Goal: Task Accomplishment & Management: Use online tool/utility

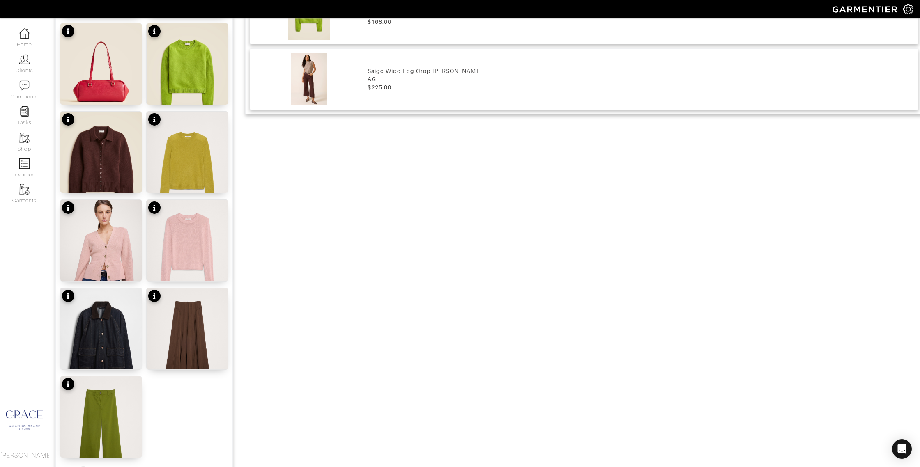
scroll to position [827, 0]
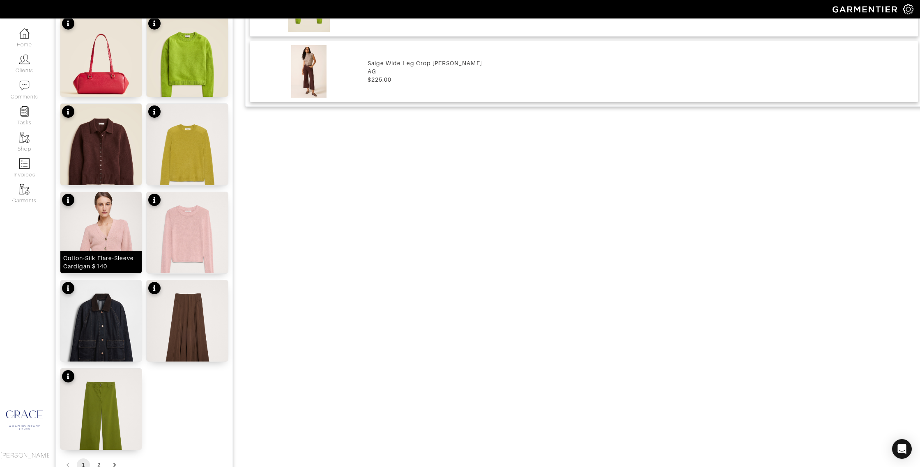
click at [117, 262] on div "Cotton-Silk Flare-Sleeve Cardigan $140" at bounding box center [101, 262] width 76 height 16
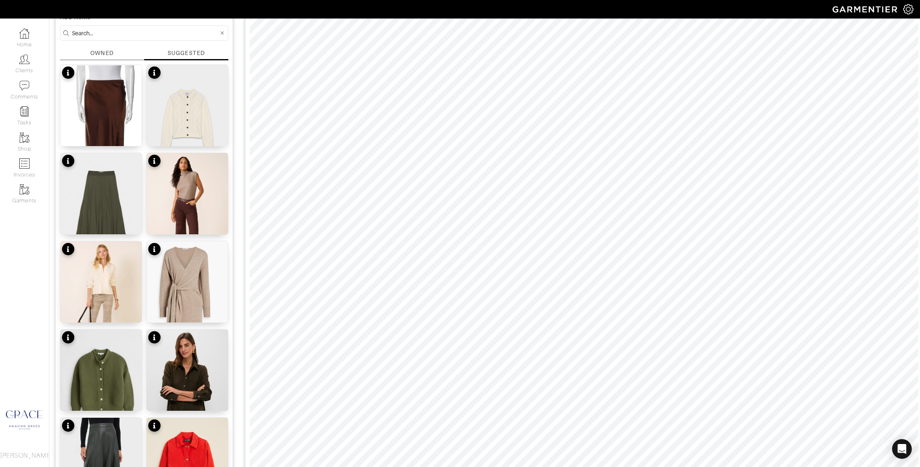
scroll to position [104, 0]
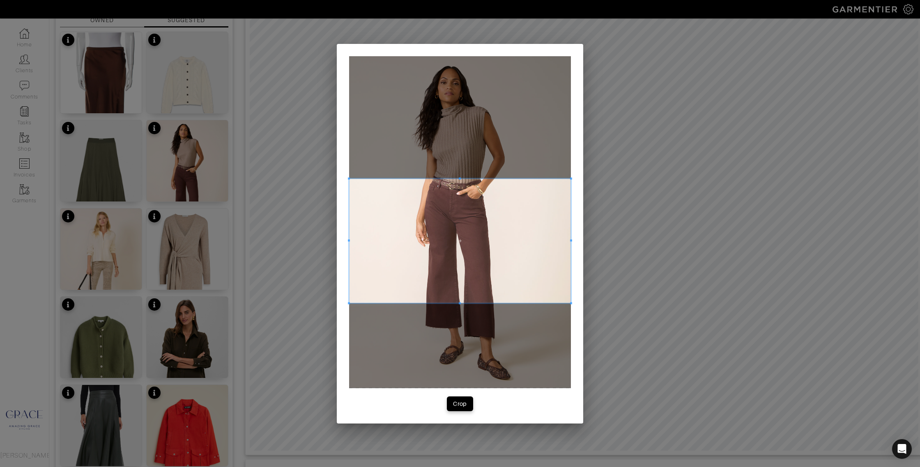
click at [435, 219] on span at bounding box center [460, 241] width 222 height 125
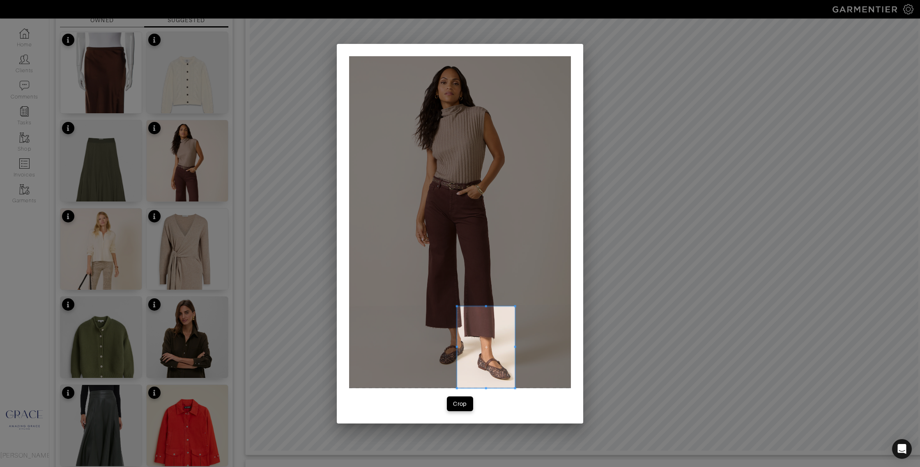
click at [526, 387] on div at bounding box center [460, 222] width 222 height 332
click at [405, 344] on div at bounding box center [459, 347] width 109 height 82
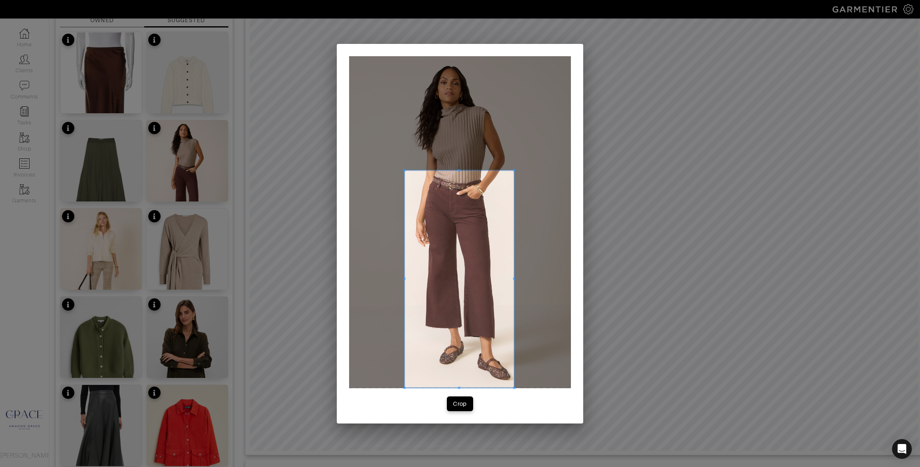
click at [447, 170] on div at bounding box center [459, 279] width 109 height 218
click at [463, 407] on div "Crop" at bounding box center [460, 404] width 14 height 8
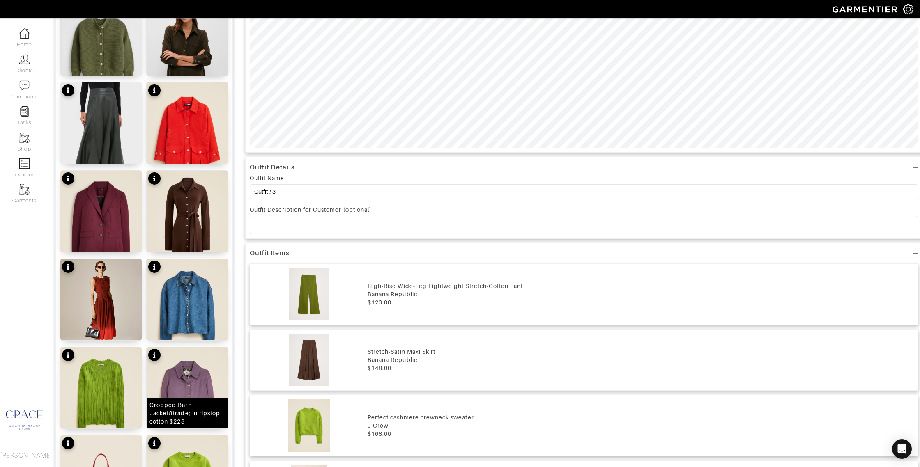
scroll to position [425, 0]
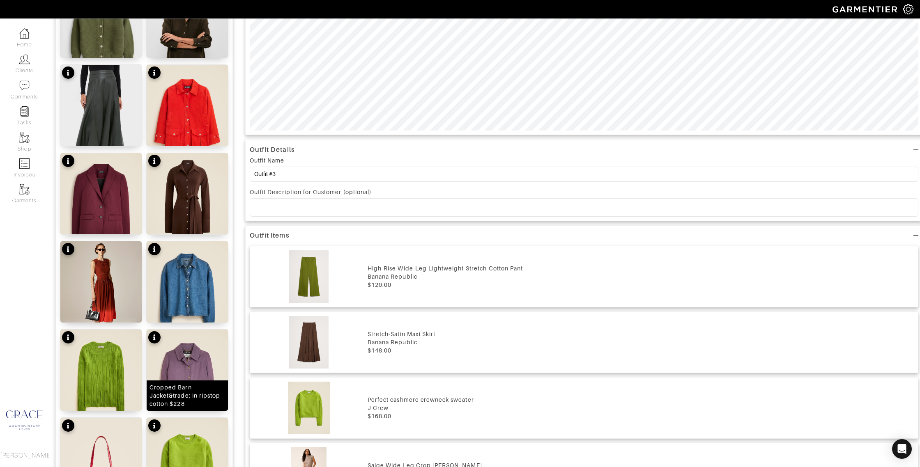
click at [207, 407] on div "Cropped Barn Jacket&trade; in ripstop cotton $228" at bounding box center [188, 396] width 76 height 25
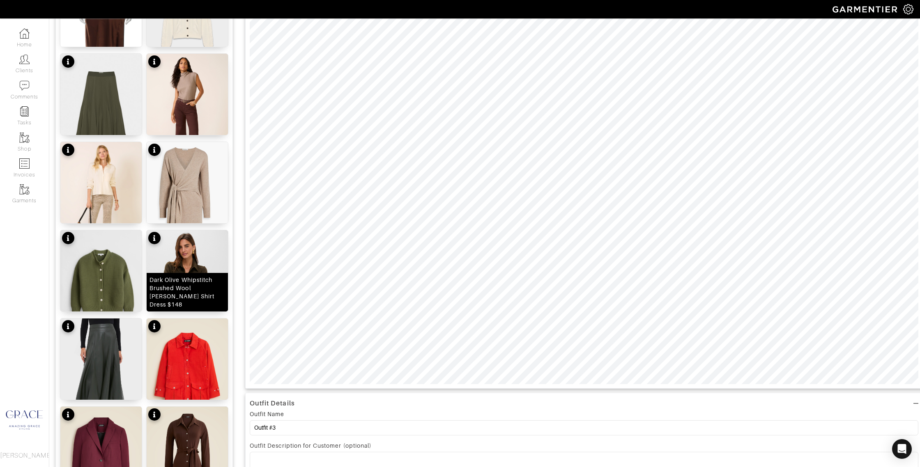
scroll to position [0, 0]
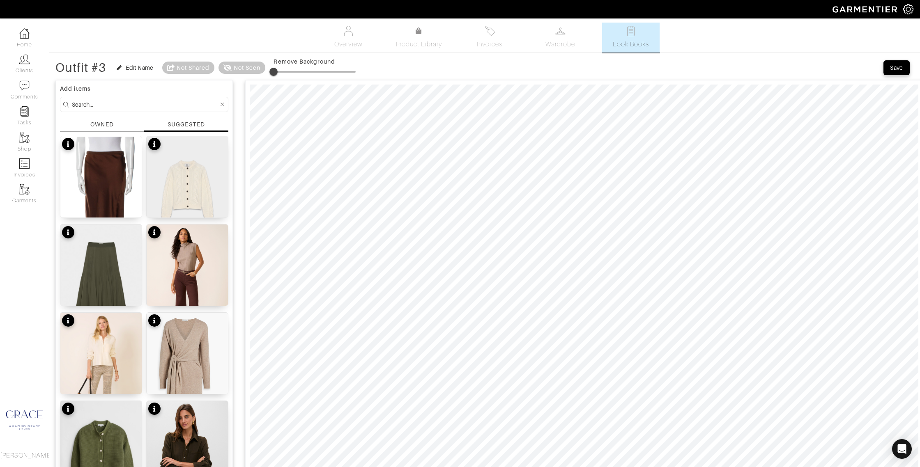
type input "25"
drag, startPoint x: 279, startPoint y: 72, endPoint x: 303, endPoint y: 79, distance: 24.7
click at [299, 73] on span at bounding box center [298, 72] width 8 height 8
type input "26"
click at [213, 234] on img at bounding box center [187, 286] width 81 height 122
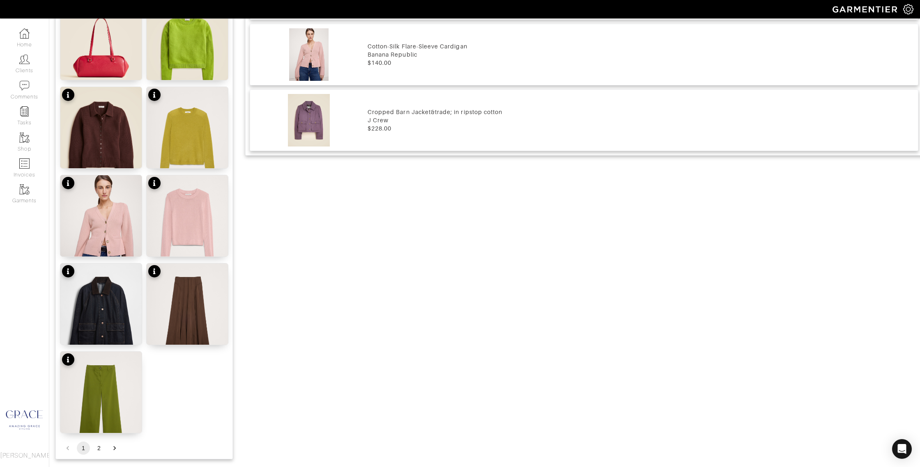
scroll to position [876, 0]
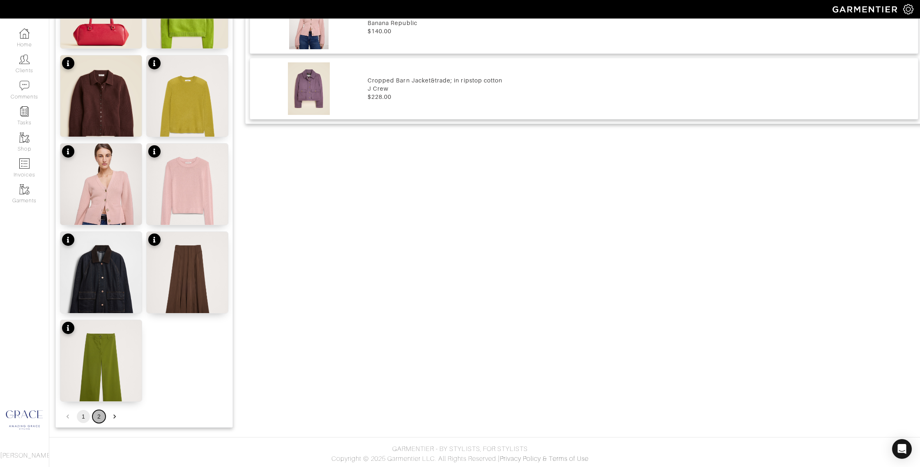
click at [97, 415] on button "2" at bounding box center [98, 416] width 13 height 13
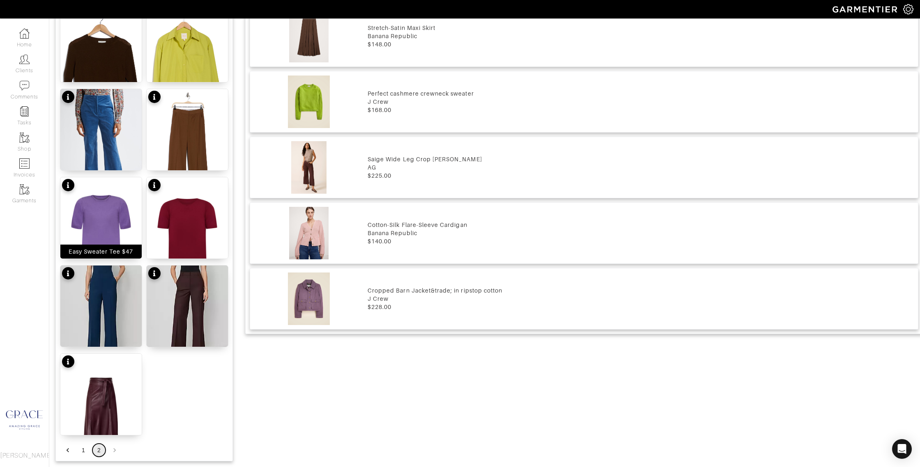
scroll to position [699, 0]
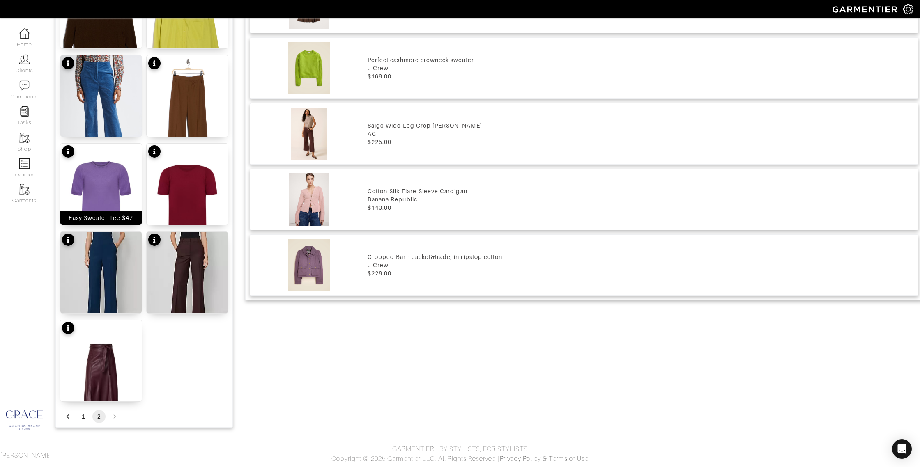
click at [108, 216] on div "Easy Sweater Tee $47" at bounding box center [101, 218] width 64 height 8
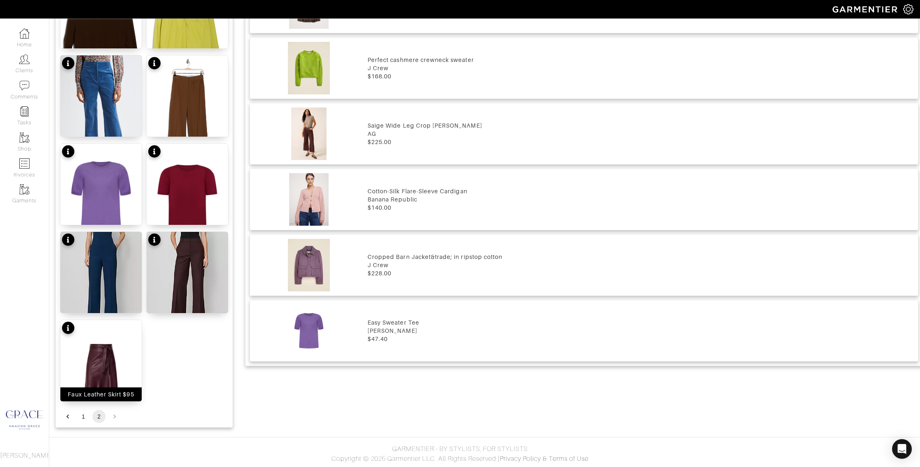
click at [110, 392] on div "Faux Leather Skirt $95" at bounding box center [101, 395] width 66 height 8
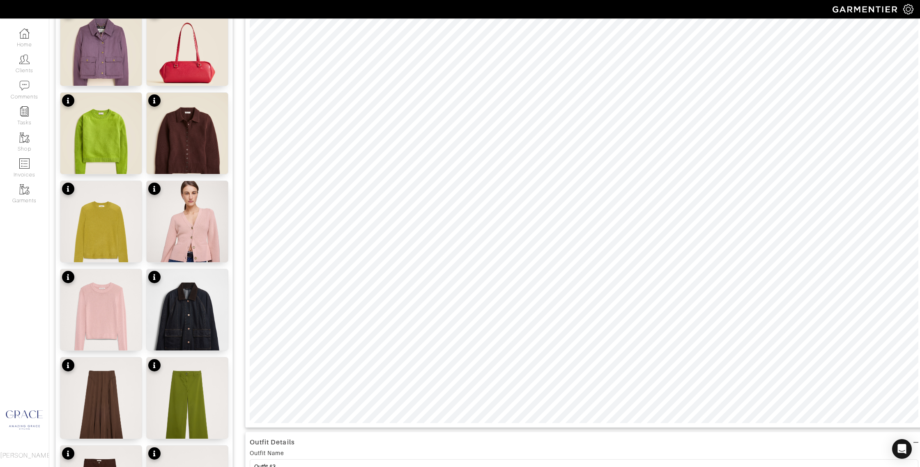
scroll to position [92, 0]
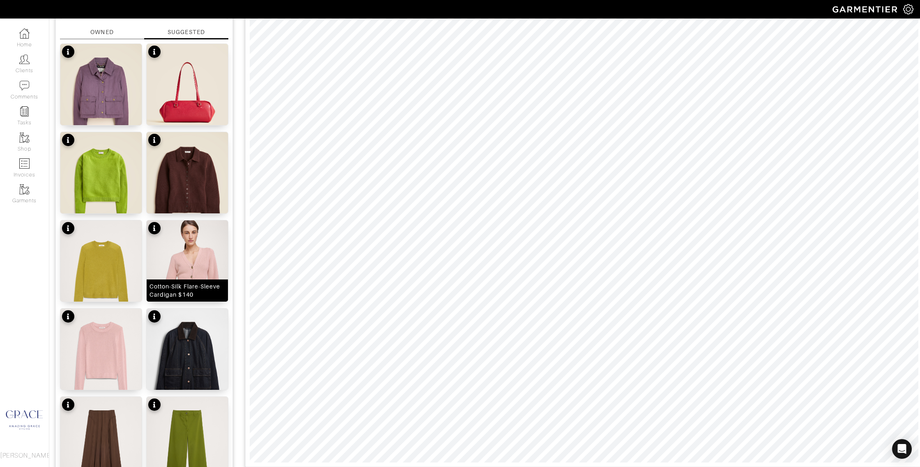
click at [205, 285] on div "Cotton-Silk Flare-Sleeve Cardigan $140" at bounding box center [188, 291] width 76 height 16
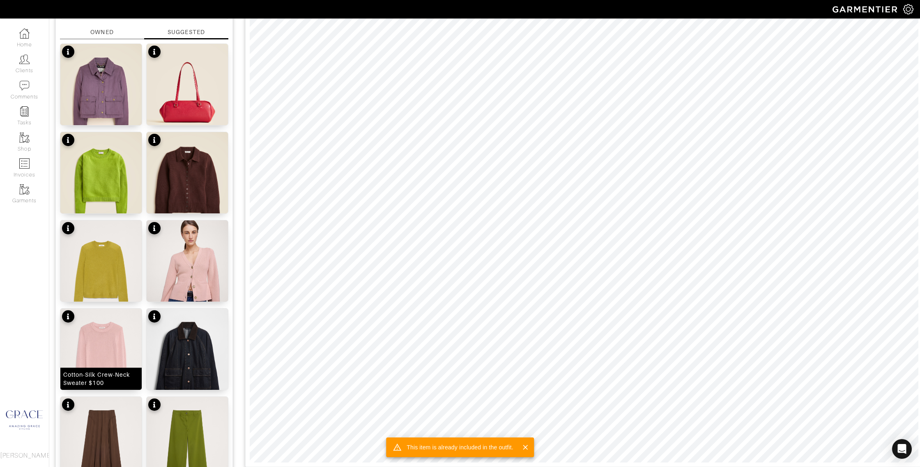
click at [100, 338] on img at bounding box center [100, 363] width 81 height 108
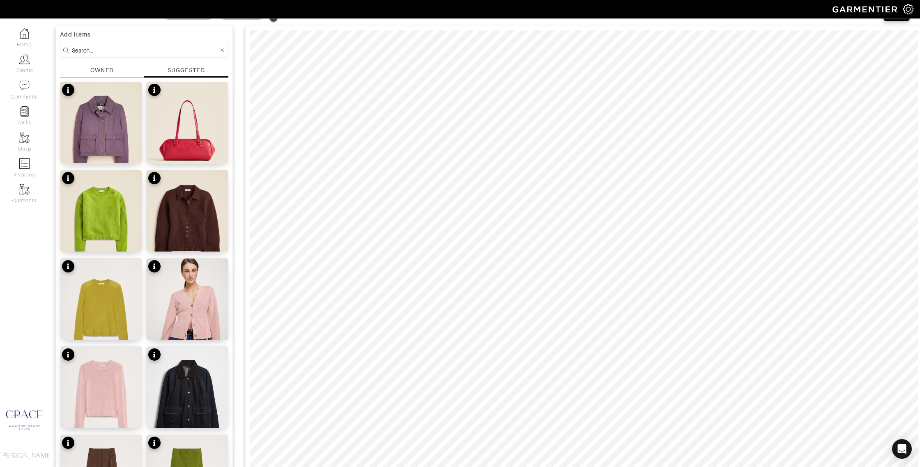
scroll to position [0, 0]
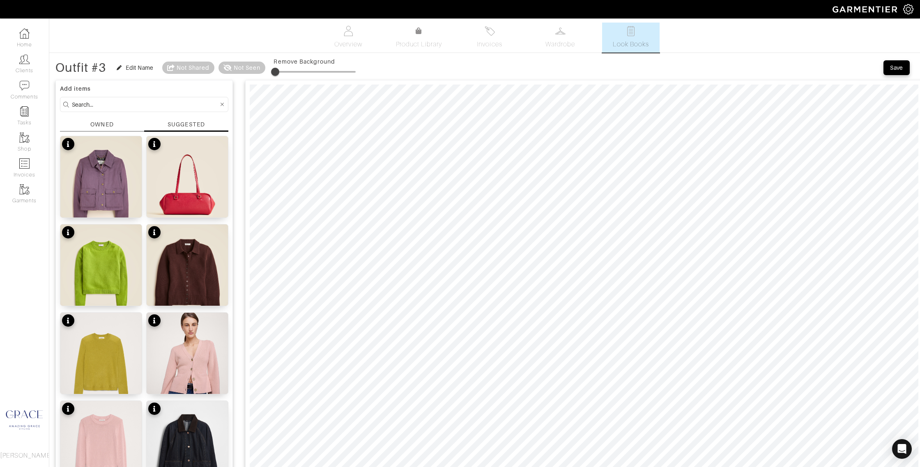
type input "3"
drag, startPoint x: 277, startPoint y: 71, endPoint x: 280, endPoint y: 75, distance: 4.7
click at [278, 73] on span at bounding box center [275, 72] width 8 height 8
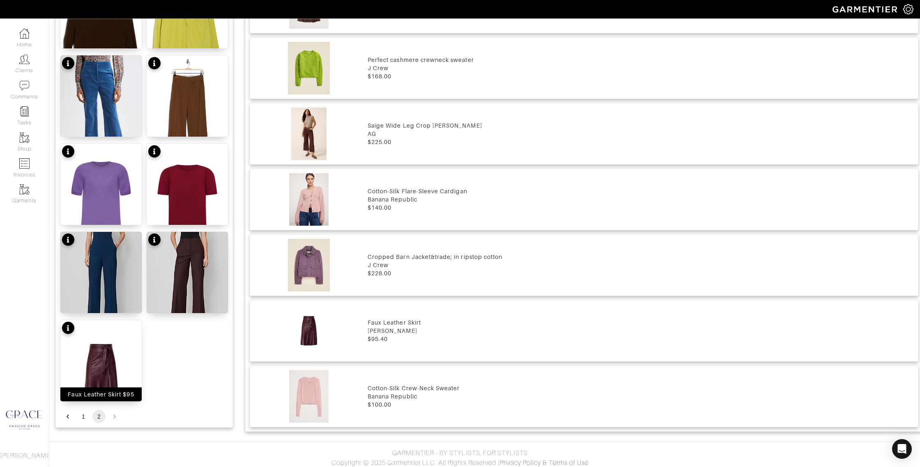
scroll to position [698, 0]
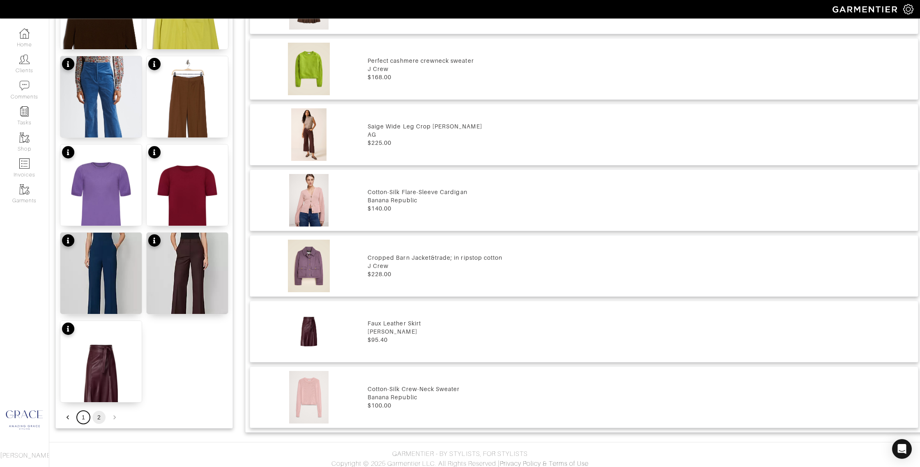
click at [86, 416] on button "1" at bounding box center [83, 417] width 13 height 13
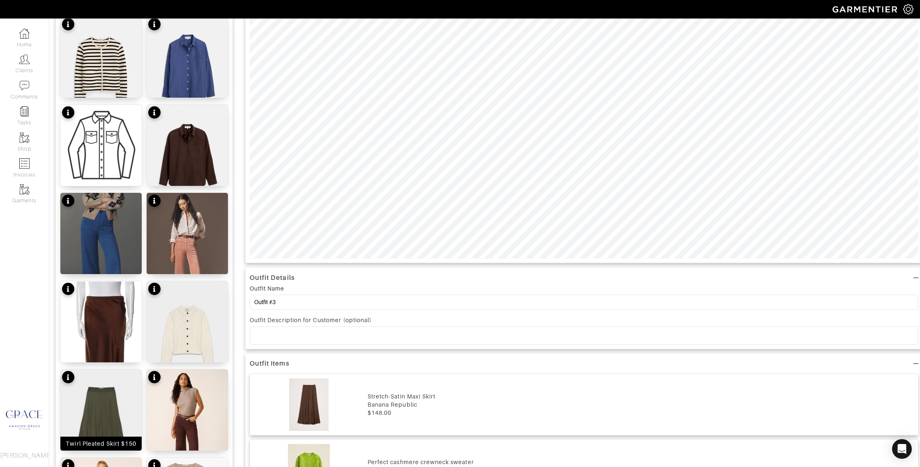
scroll to position [298, 0]
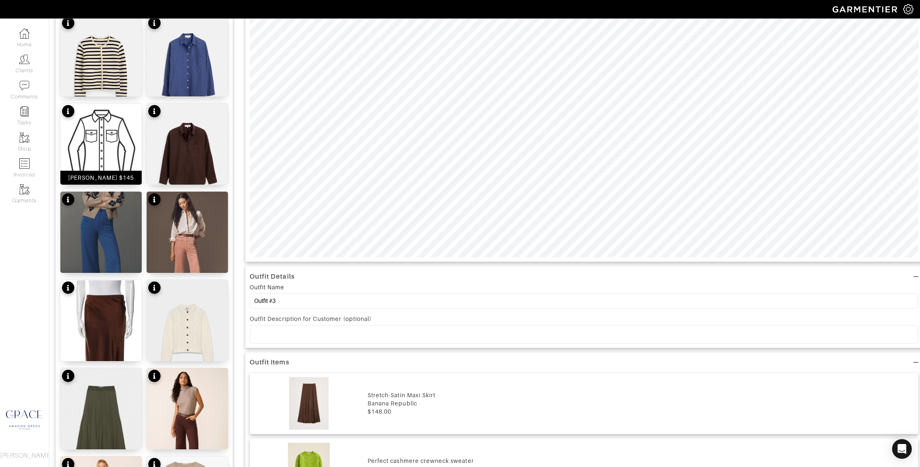
click at [119, 151] on img at bounding box center [100, 144] width 81 height 81
click at [119, 174] on div "[PERSON_NAME] $145" at bounding box center [101, 178] width 66 height 8
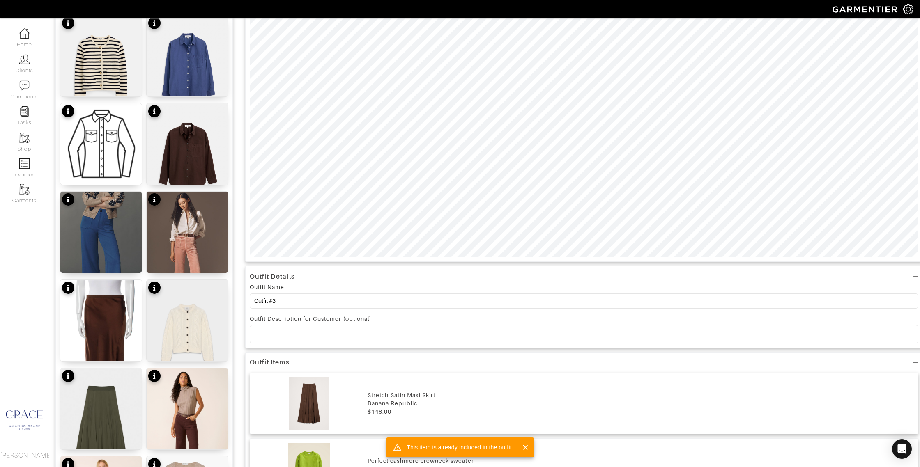
click at [235, 170] on div "Add items OWNED SUGGESTED Ganache Knit Vanessa Top $98 Brushed cashmere short-s…" at bounding box center [484, 392] width 859 height 1228
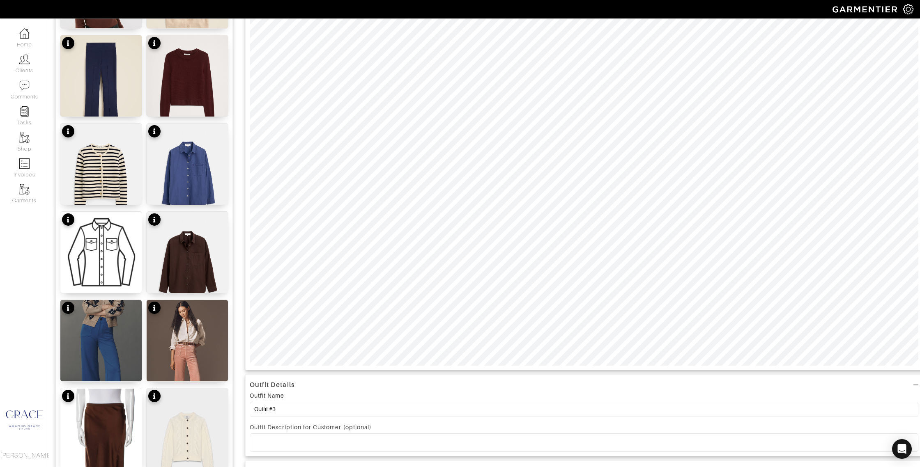
scroll to position [196, 0]
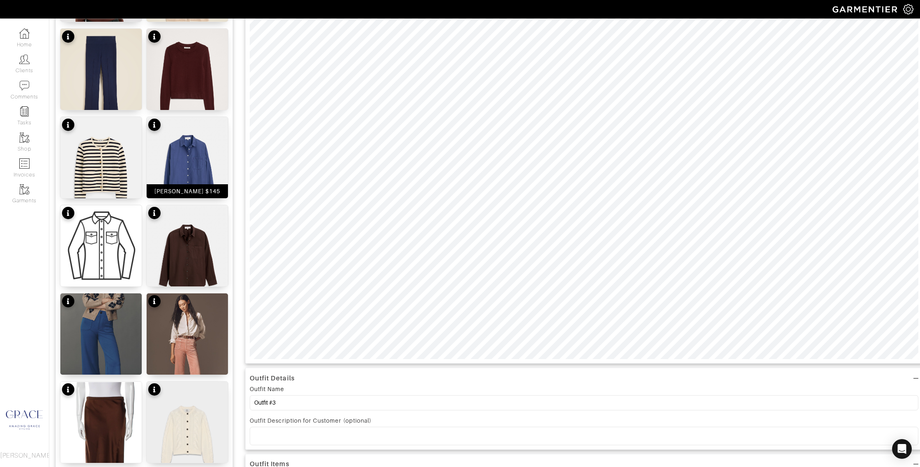
click at [212, 192] on div "[PERSON_NAME] $145" at bounding box center [187, 191] width 81 height 14
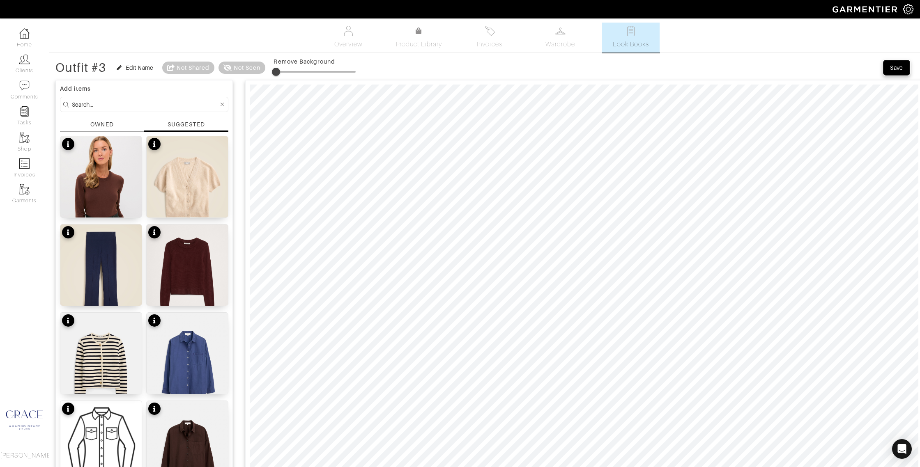
click at [894, 66] on div "Save" at bounding box center [896, 68] width 13 height 8
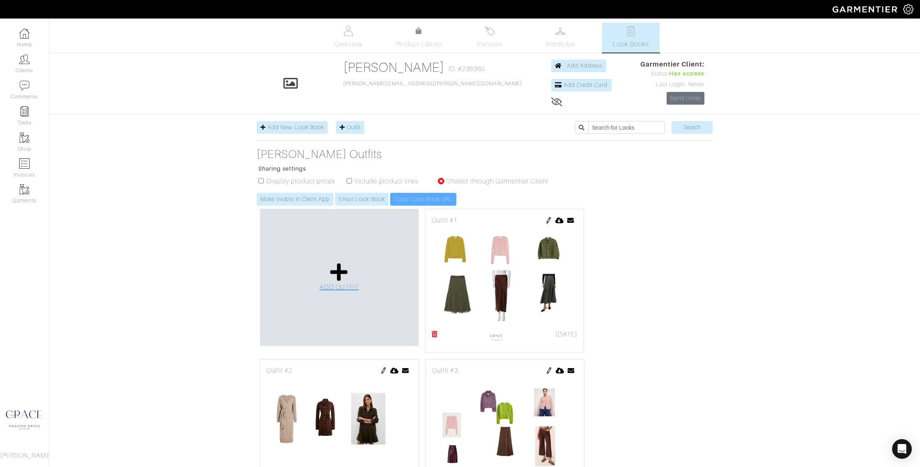
click at [347, 276] on icon at bounding box center [339, 272] width 18 height 20
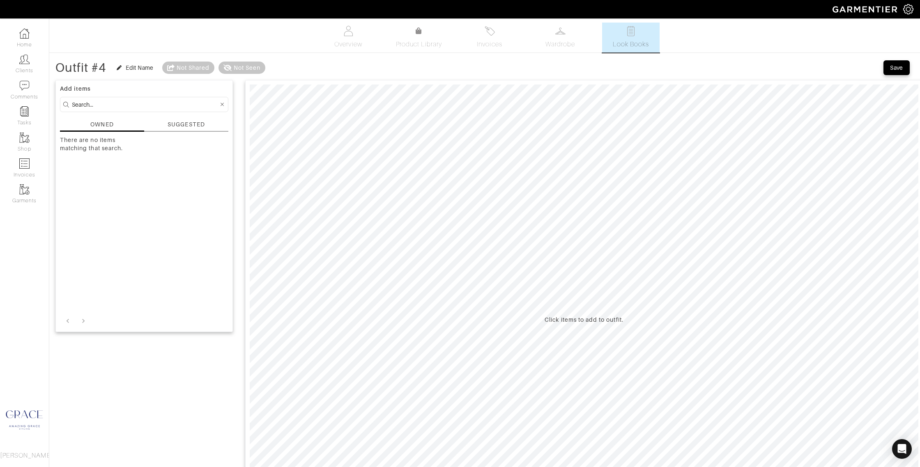
click at [182, 123] on div "SUGGESTED" at bounding box center [186, 124] width 37 height 9
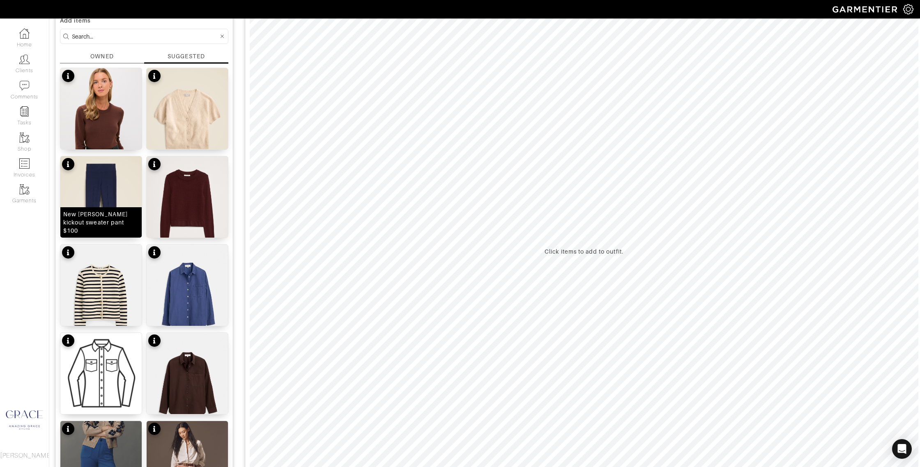
scroll to position [71, 0]
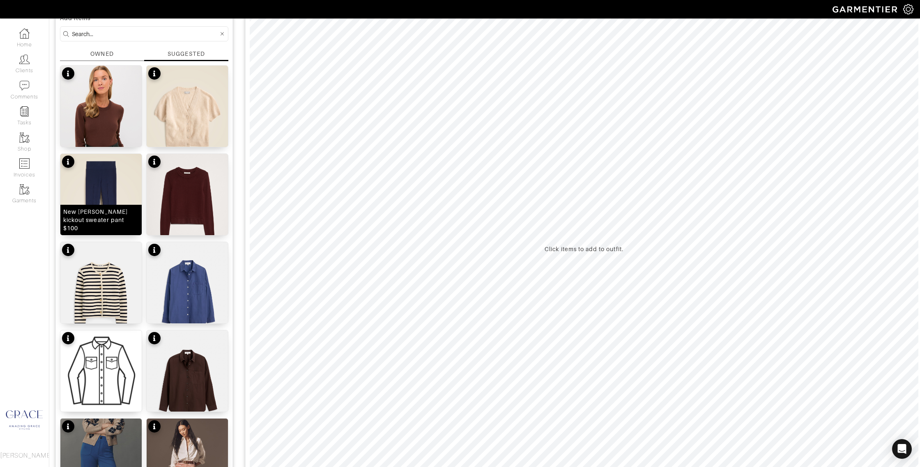
click at [115, 226] on div "New [PERSON_NAME] kickout sweater pant $100" at bounding box center [101, 220] width 76 height 25
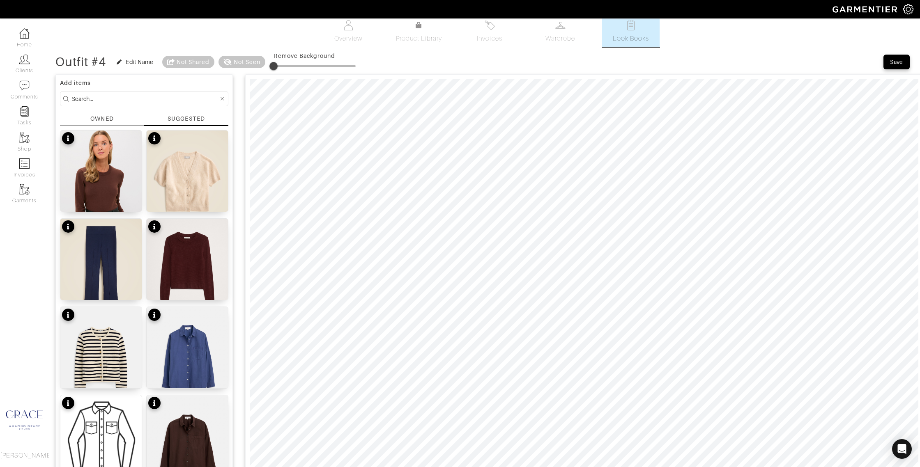
scroll to position [0, 0]
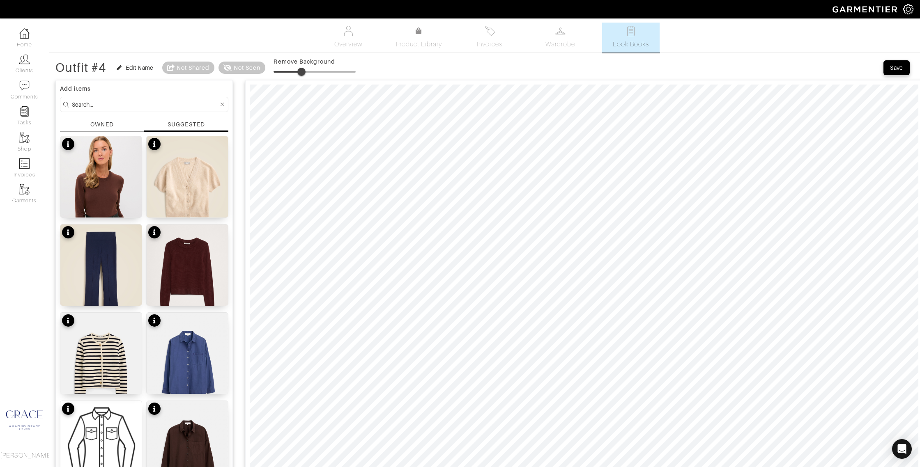
type input "38"
drag, startPoint x: 275, startPoint y: 71, endPoint x: 305, endPoint y: 76, distance: 30.4
click at [306, 72] on span at bounding box center [305, 72] width 8 height 8
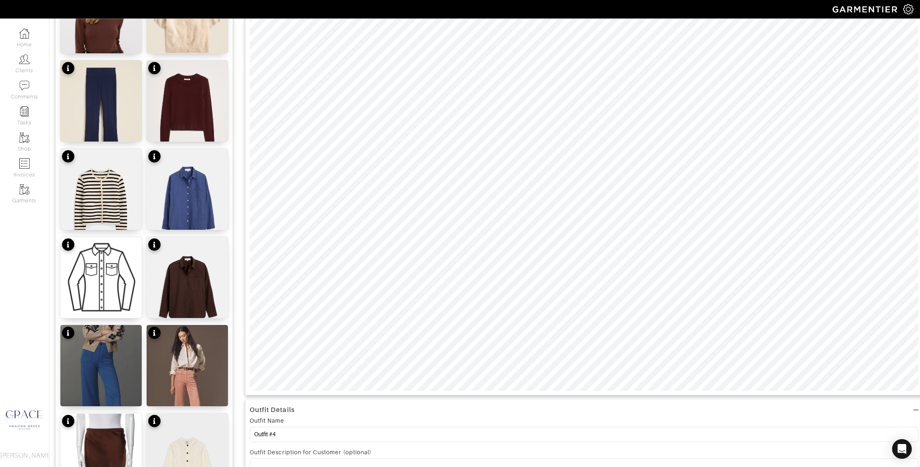
scroll to position [120, 0]
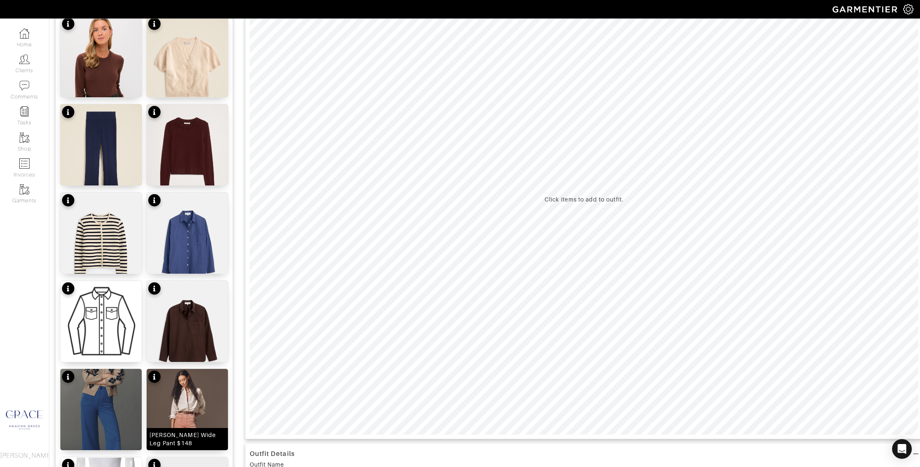
click at [189, 412] on img at bounding box center [187, 430] width 81 height 122
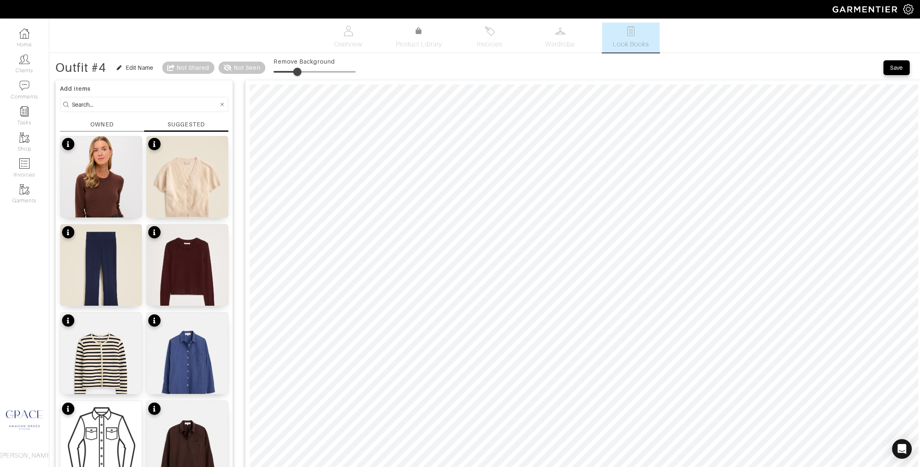
type input "30"
drag, startPoint x: 275, startPoint y: 72, endPoint x: 300, endPoint y: 74, distance: 25.1
click at [300, 74] on span at bounding box center [298, 72] width 8 height 8
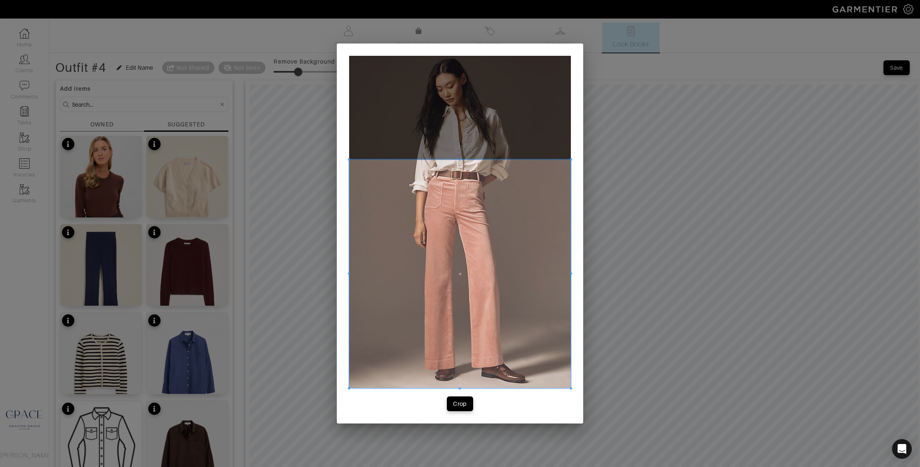
click at [463, 425] on div "Crop" at bounding box center [460, 233] width 920 height 467
click at [380, 275] on span at bounding box center [460, 274] width 222 height 229
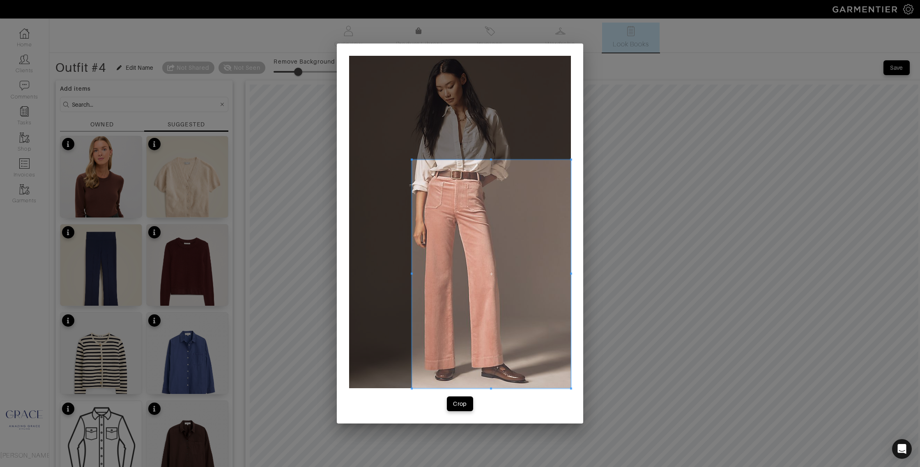
click at [412, 277] on div at bounding box center [491, 274] width 159 height 229
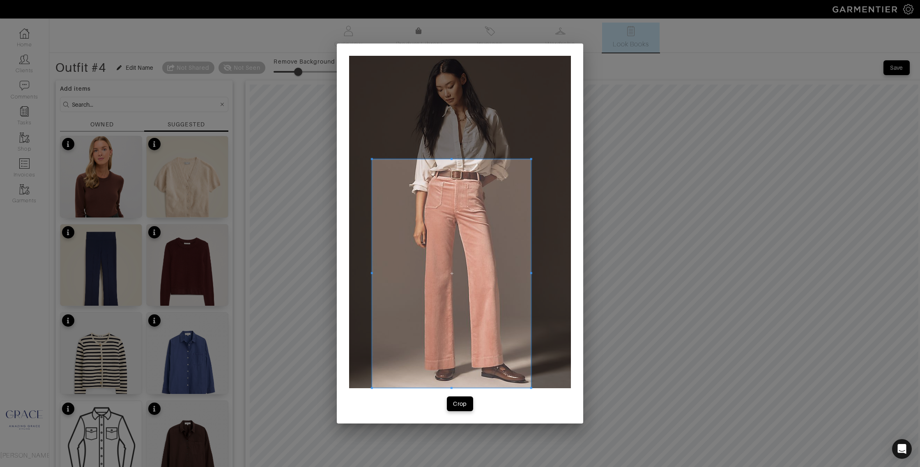
click at [530, 274] on span at bounding box center [451, 273] width 159 height 229
click at [461, 407] on div "Crop" at bounding box center [460, 404] width 14 height 8
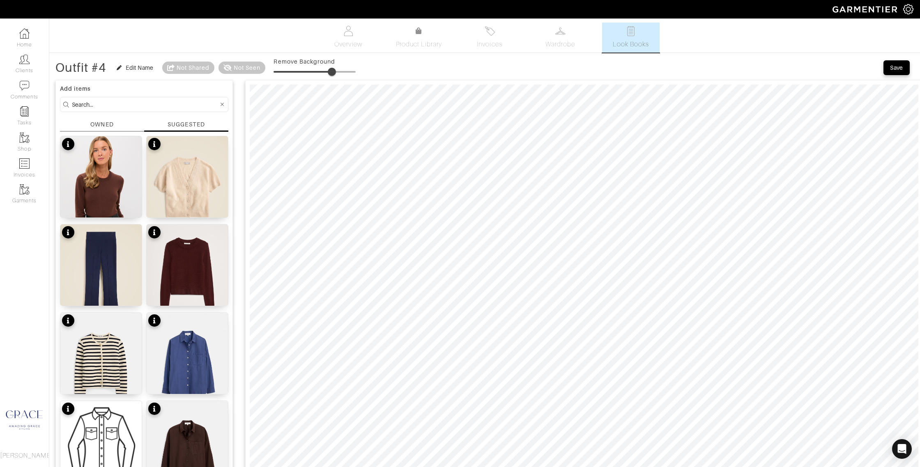
type input "0"
drag, startPoint x: 274, startPoint y: 71, endPoint x: 193, endPoint y: 70, distance: 80.9
click at [191, 70] on div "Outfit #4 Edit Name Not Shared Not Seen Remove Background" at bounding box center [205, 68] width 300 height 16
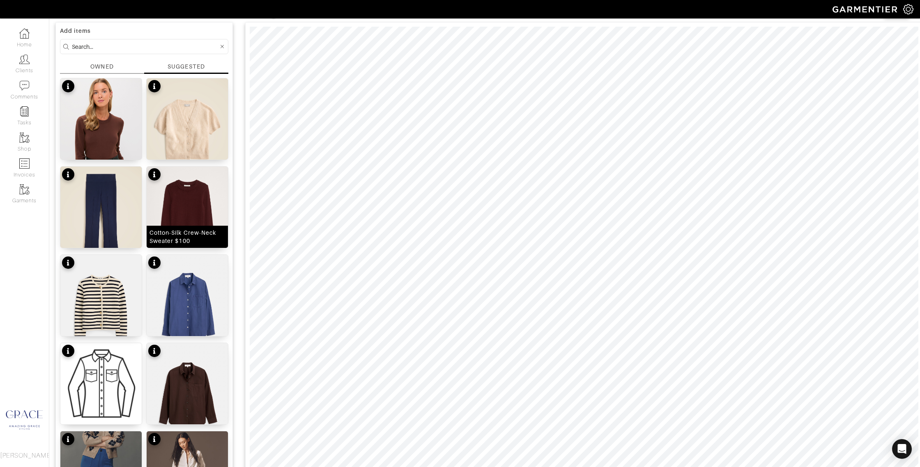
scroll to position [96, 0]
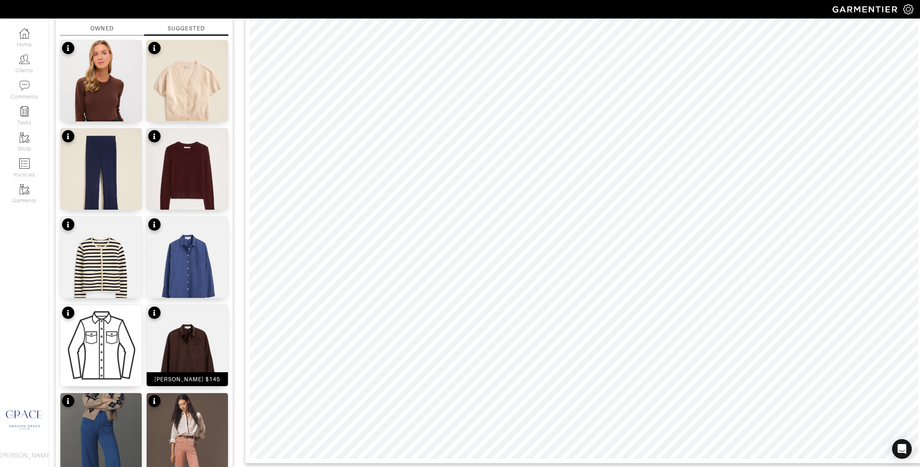
click at [191, 381] on div "[PERSON_NAME] $145" at bounding box center [187, 379] width 66 height 8
click at [92, 334] on img at bounding box center [100, 345] width 81 height 81
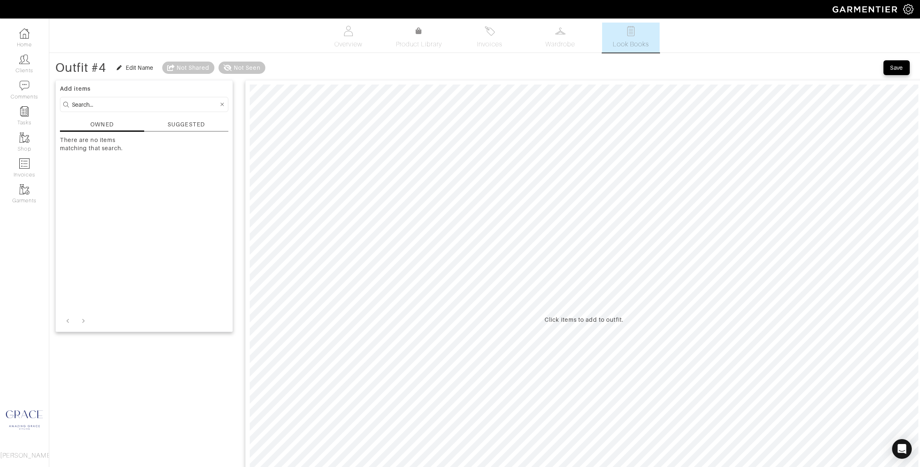
click at [180, 126] on div "SUGGESTED" at bounding box center [186, 124] width 37 height 9
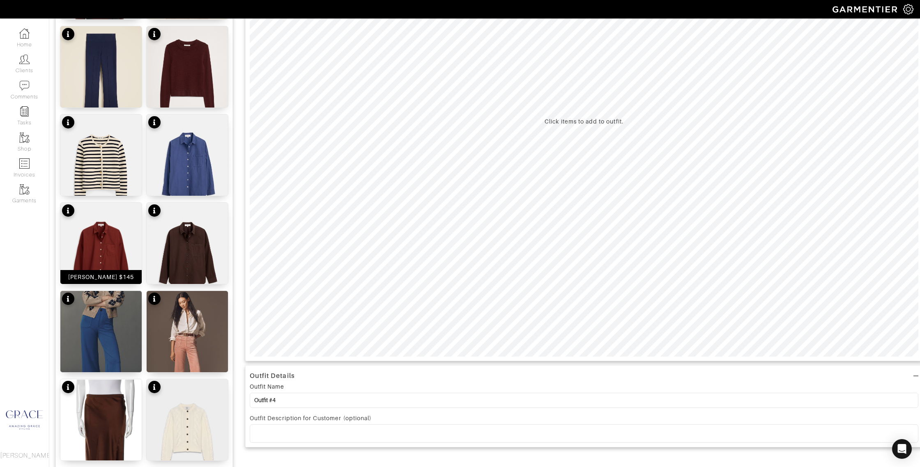
scroll to position [214, 0]
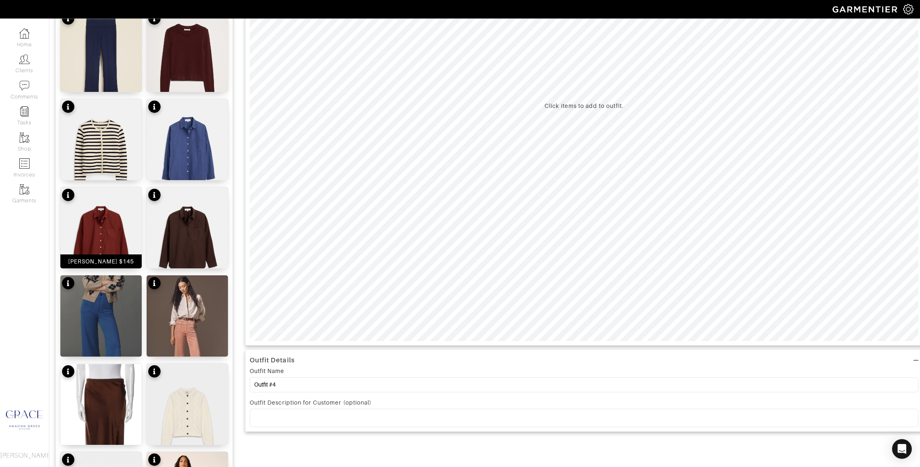
click at [121, 261] on div "[PERSON_NAME] $145" at bounding box center [100, 262] width 81 height 14
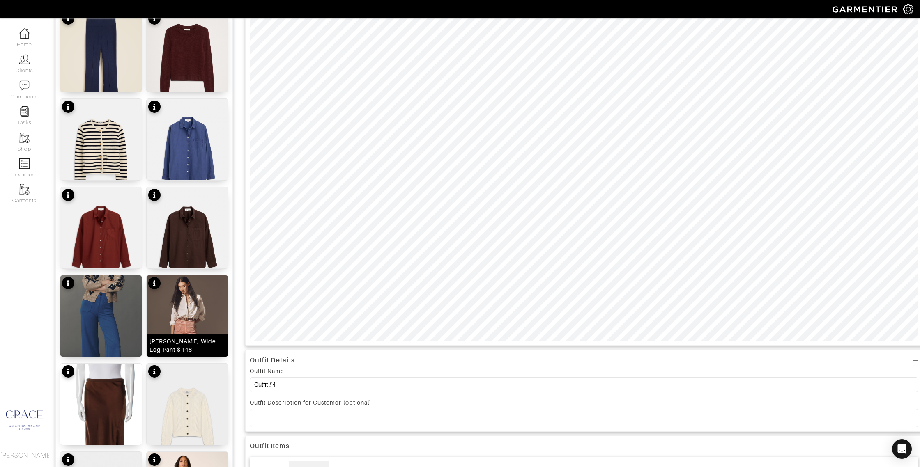
drag, startPoint x: 189, startPoint y: 344, endPoint x: 186, endPoint y: 334, distance: 10.2
click at [189, 344] on div "Colette Wide Leg Pant $148" at bounding box center [188, 346] width 76 height 16
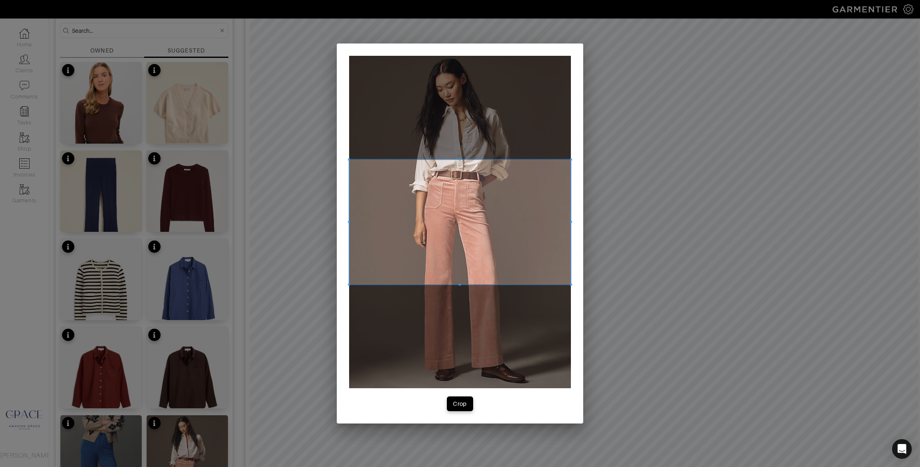
scroll to position [79, 0]
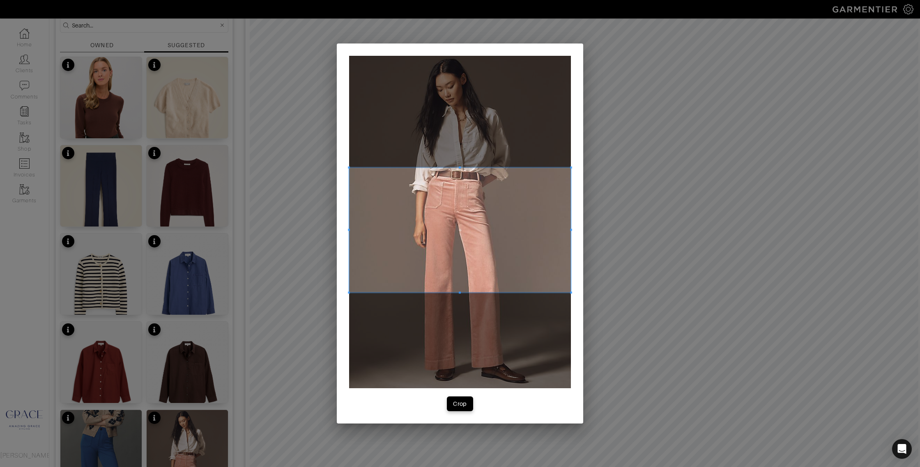
click at [403, 274] on span at bounding box center [460, 230] width 222 height 125
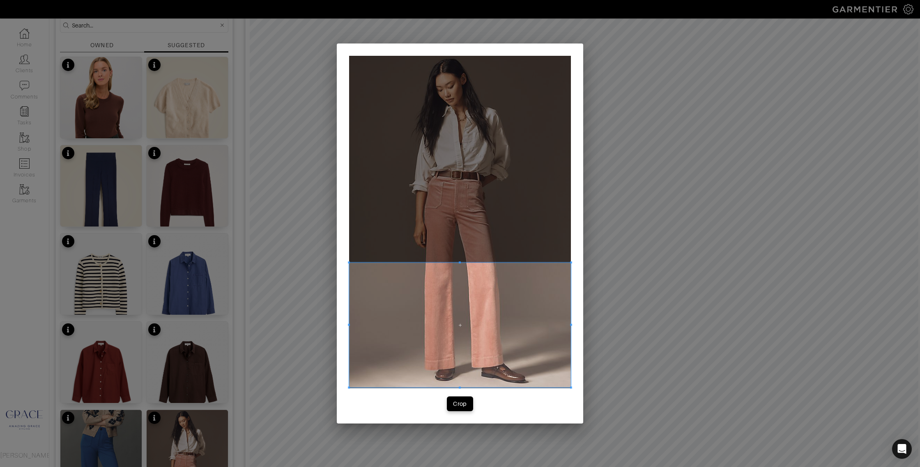
click at [467, 393] on div "Crop" at bounding box center [460, 234] width 246 height 380
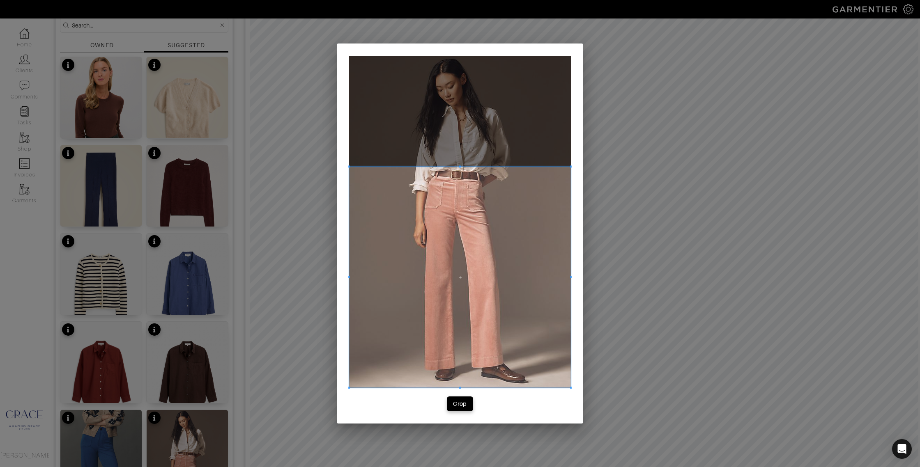
click at [457, 166] on span at bounding box center [460, 167] width 222 height 2
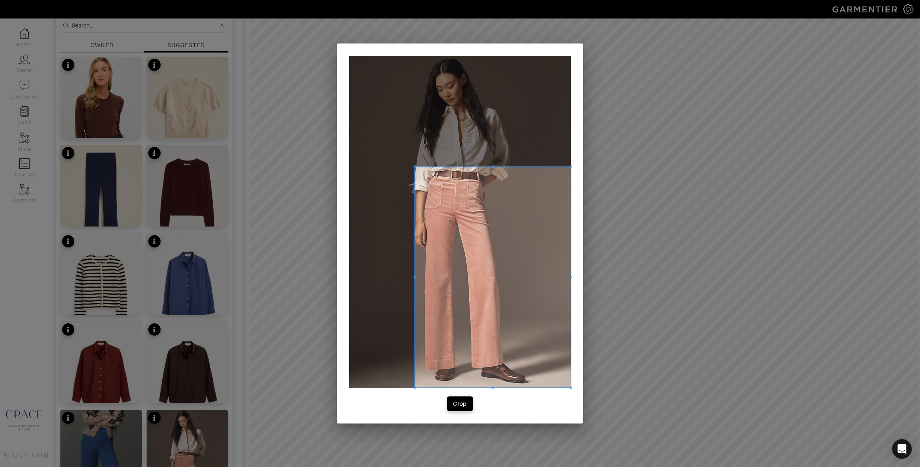
click at [415, 274] on span at bounding box center [415, 277] width 2 height 221
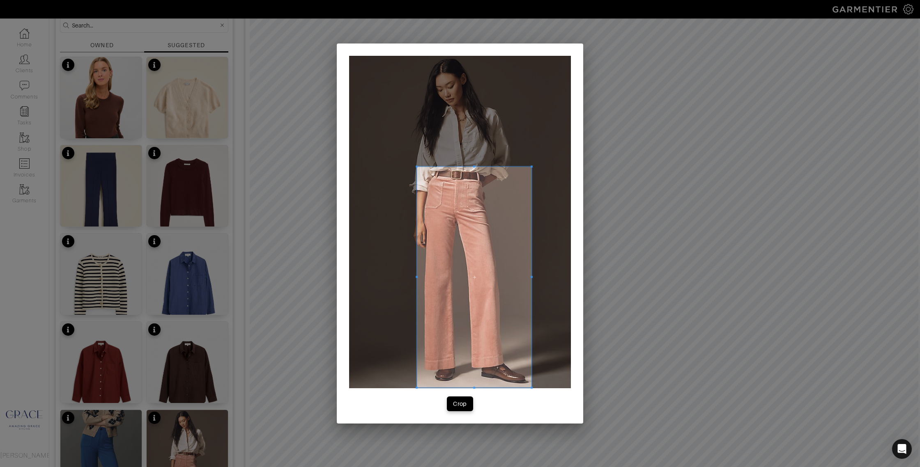
click at [532, 275] on span at bounding box center [532, 277] width 2 height 221
click at [460, 405] on div "Crop" at bounding box center [460, 404] width 14 height 8
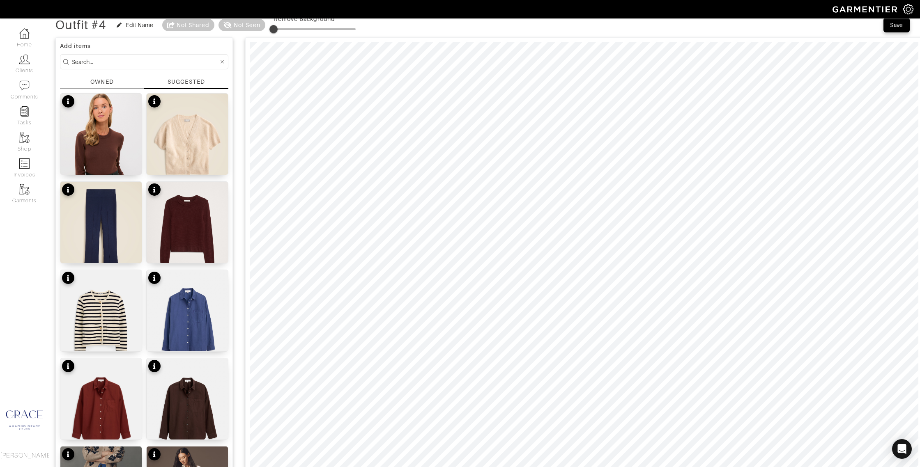
scroll to position [0, 0]
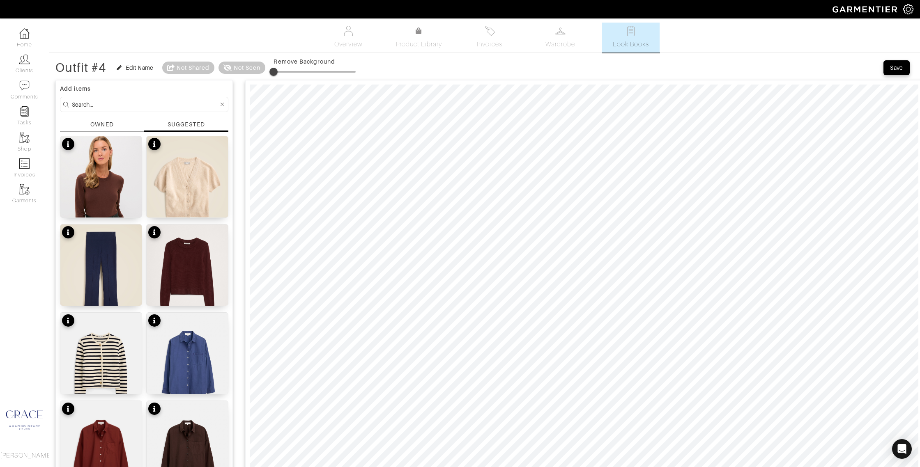
click at [292, 70] on span at bounding box center [315, 72] width 82 height 12
type input "21"
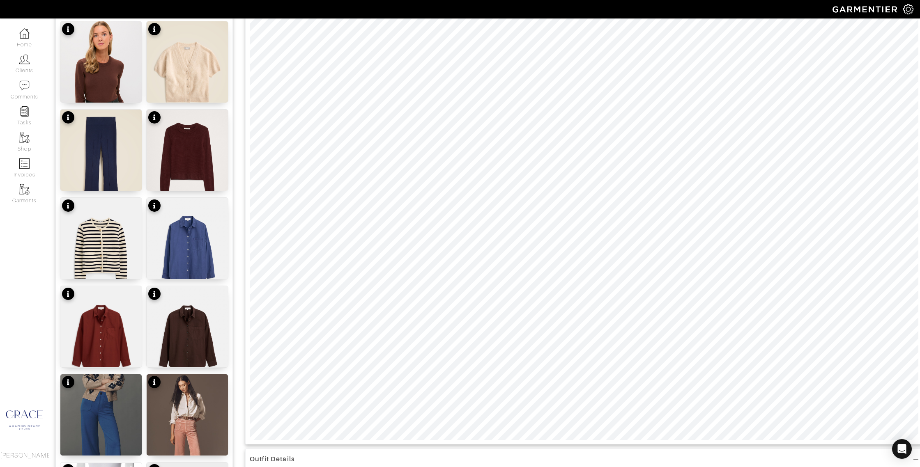
scroll to position [117, 0]
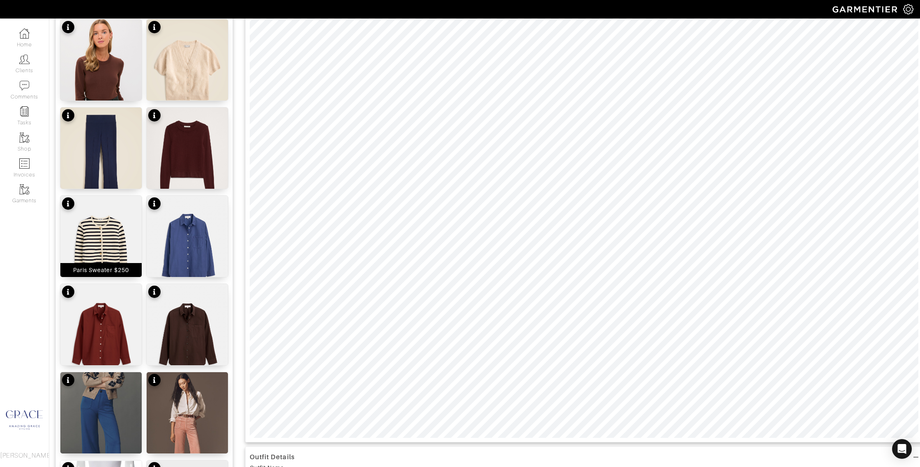
click at [115, 272] on div "Paris Sweater $250" at bounding box center [101, 270] width 56 height 8
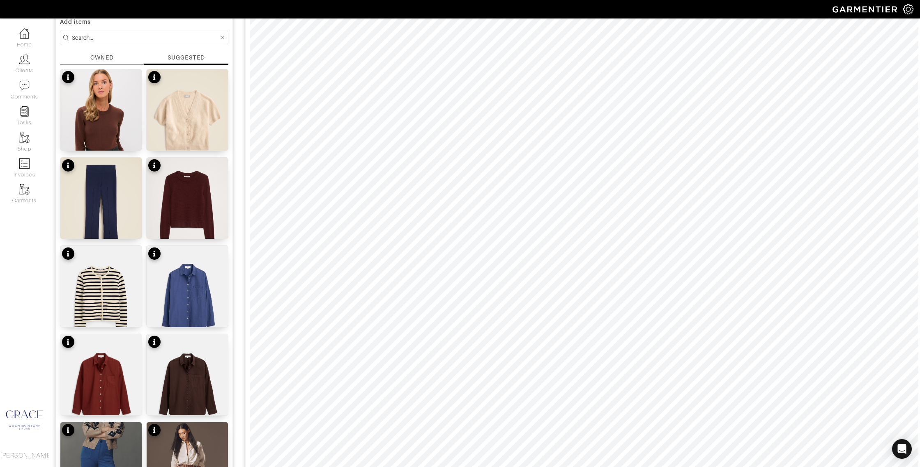
scroll to position [0, 0]
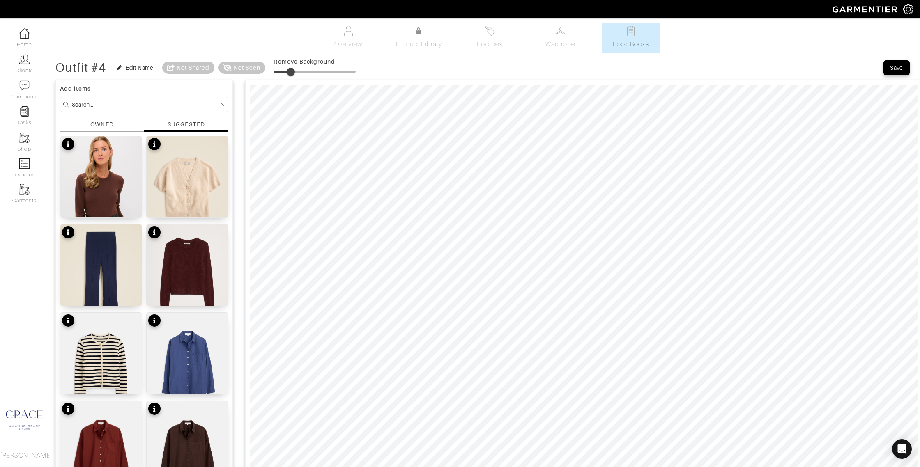
click at [292, 72] on span at bounding box center [291, 72] width 8 height 8
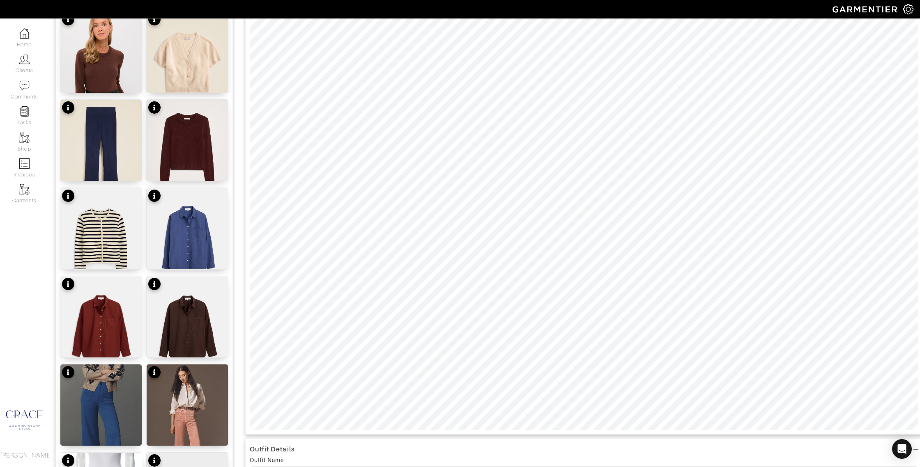
scroll to position [126, 0]
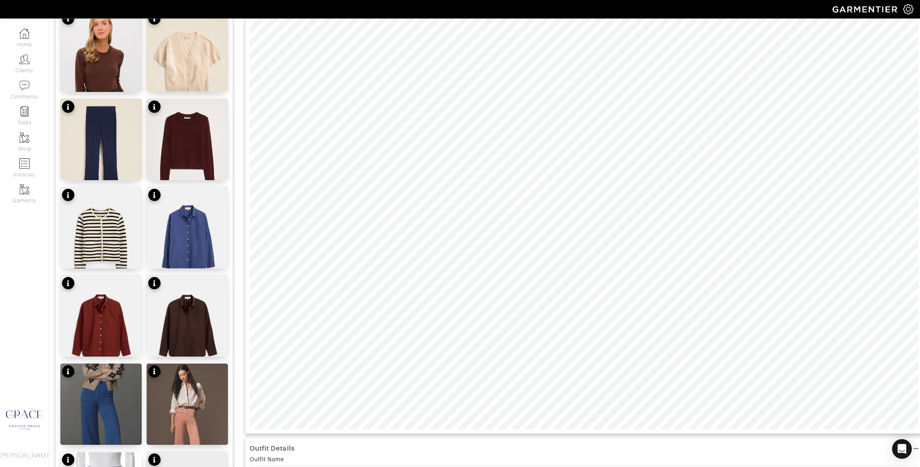
type input "21"
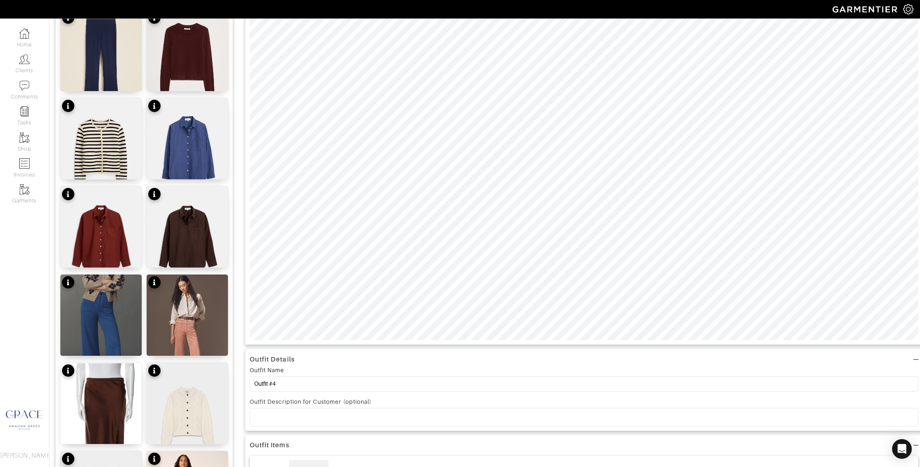
scroll to position [232, 0]
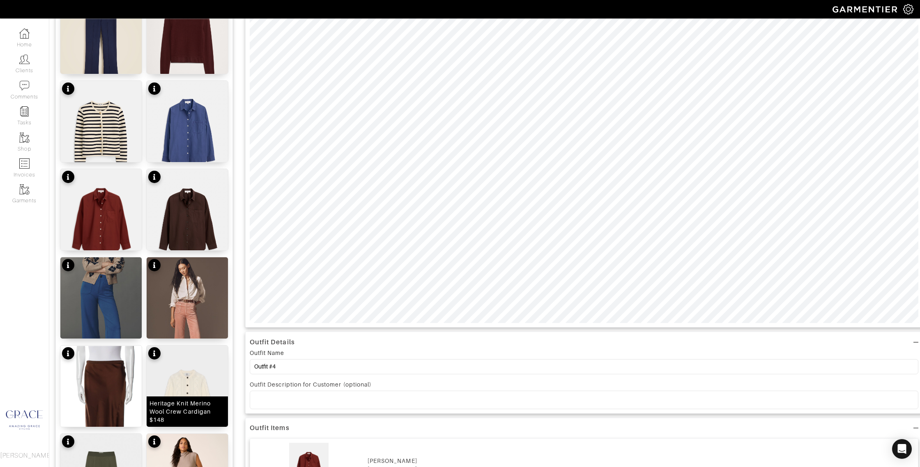
click at [198, 419] on div "Heritage Knit Merino Wool Crew Cardigan $148" at bounding box center [188, 412] width 76 height 25
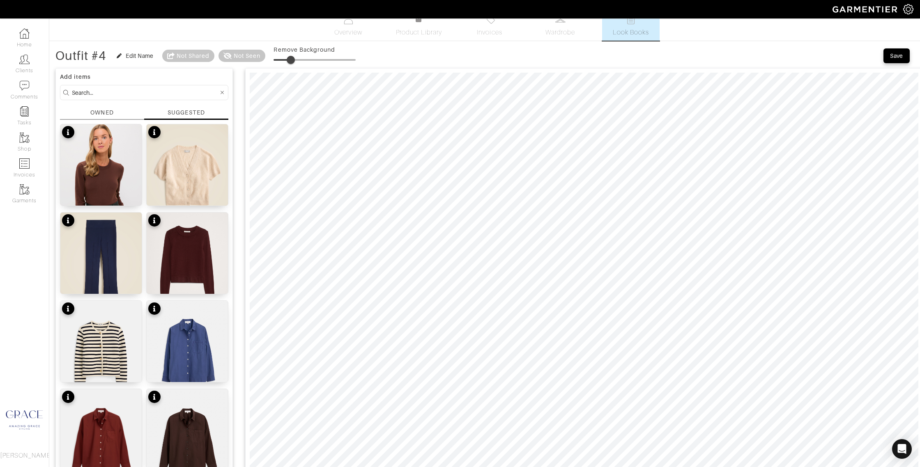
scroll to position [0, 0]
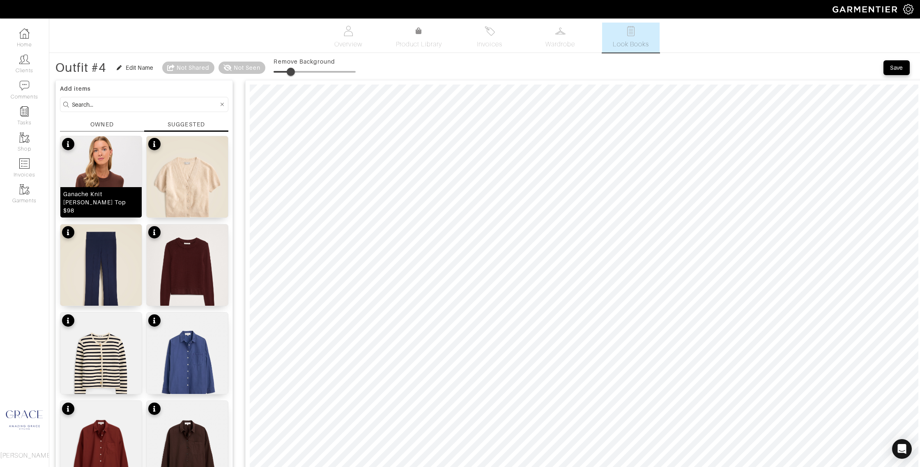
click at [111, 213] on div "Ganache Knit Vanessa Top $98" at bounding box center [101, 202] width 76 height 25
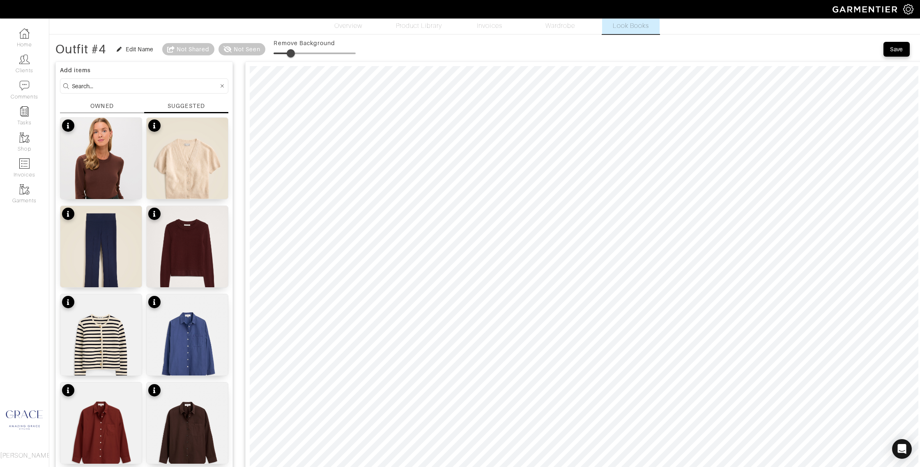
scroll to position [20, 0]
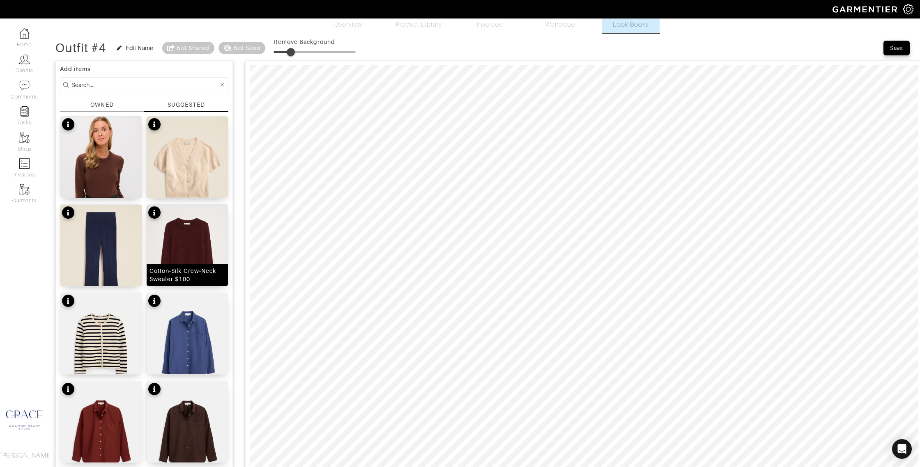
drag, startPoint x: 177, startPoint y: 276, endPoint x: 192, endPoint y: 270, distance: 15.9
click at [177, 276] on div "Cotton-Silk Crew-Neck Sweater $100" at bounding box center [188, 275] width 76 height 16
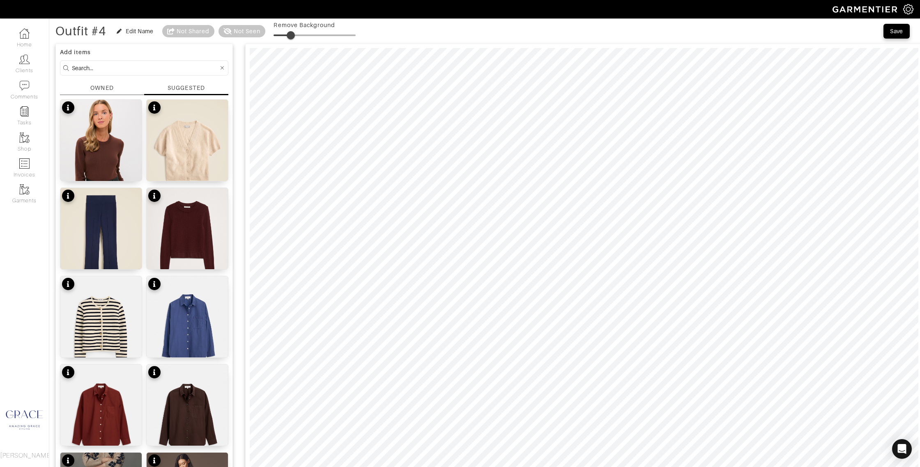
scroll to position [0, 0]
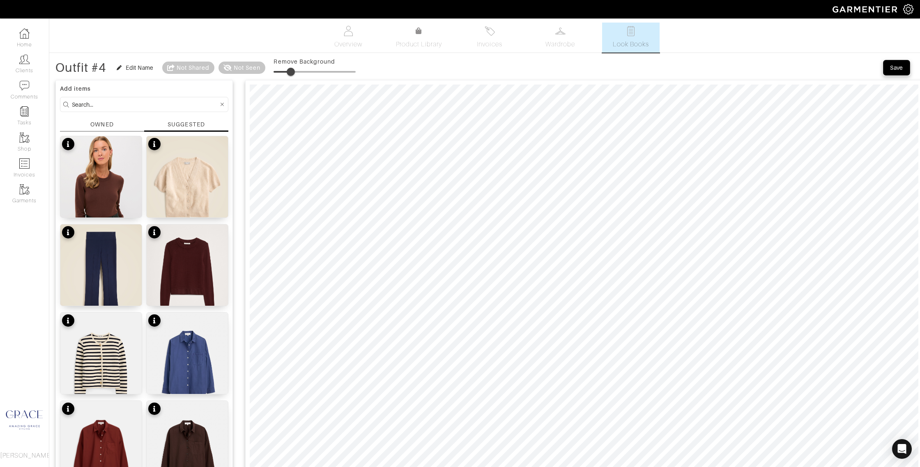
click at [895, 70] on div "Save" at bounding box center [896, 68] width 13 height 8
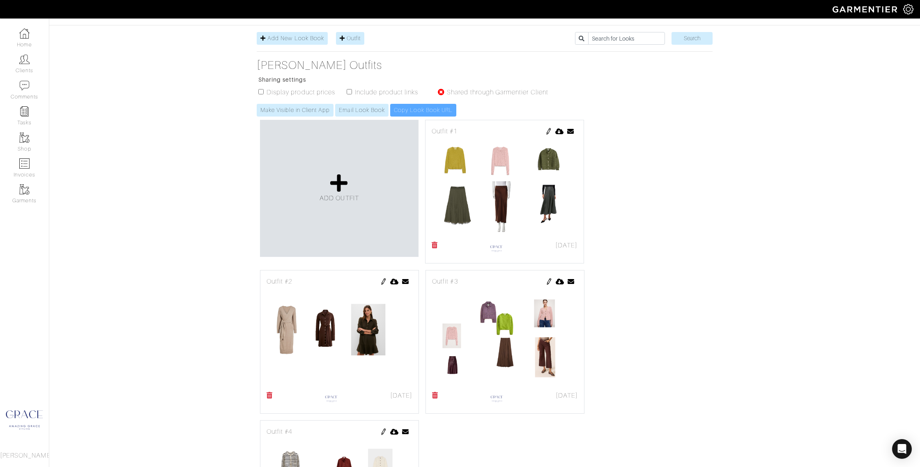
scroll to position [69, 0]
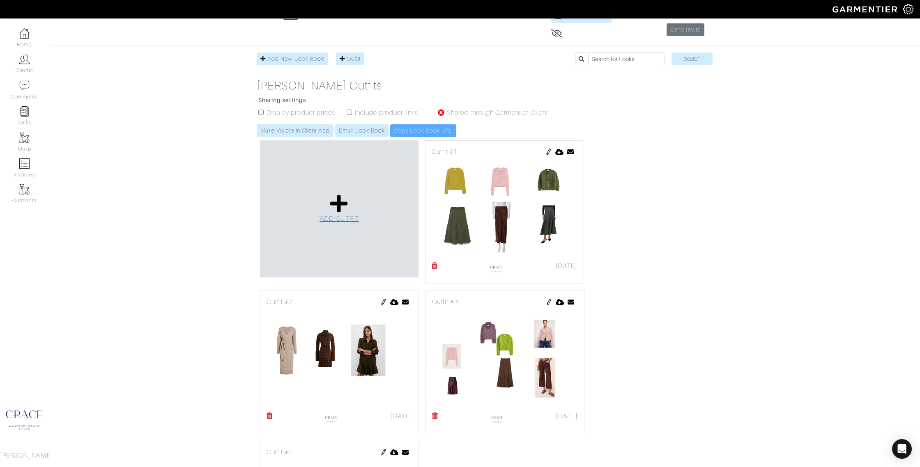
click at [334, 212] on icon at bounding box center [339, 204] width 18 height 20
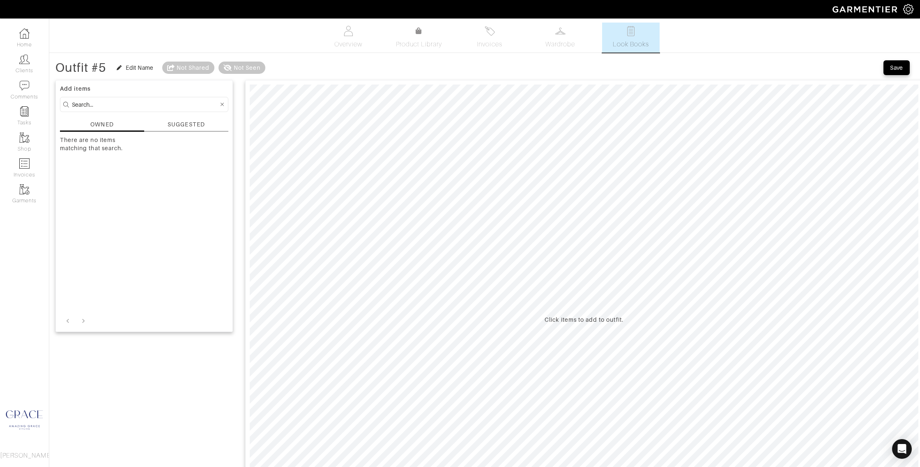
click at [196, 120] on div "SUGGESTED" at bounding box center [186, 124] width 37 height 9
